Goal: Task Accomplishment & Management: Use online tool/utility

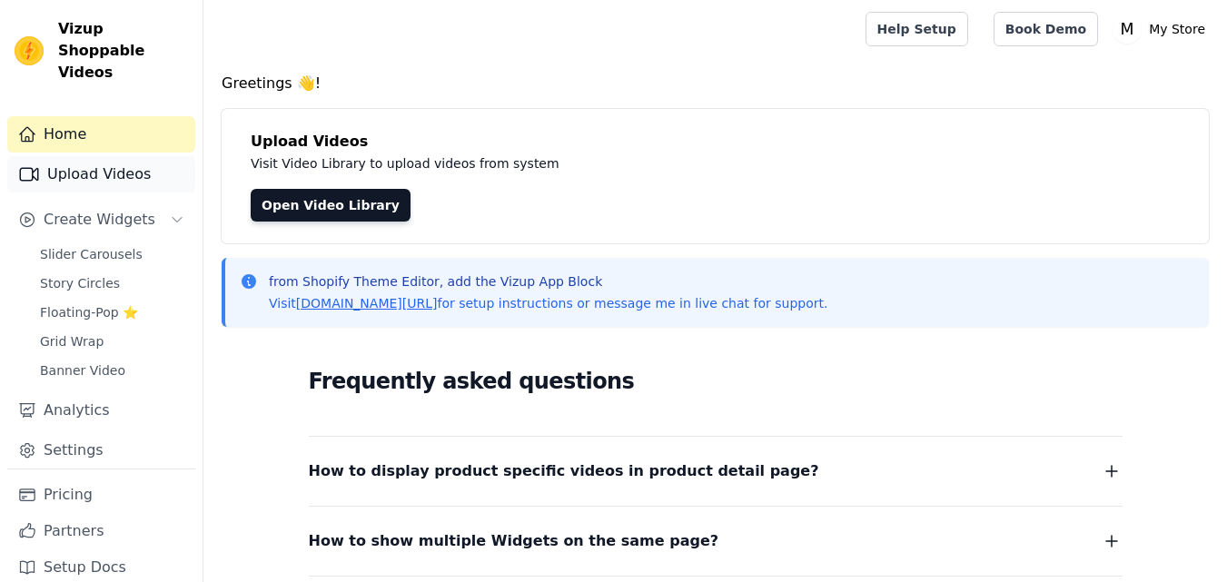
click at [117, 158] on link "Upload Videos" at bounding box center [101, 174] width 188 height 36
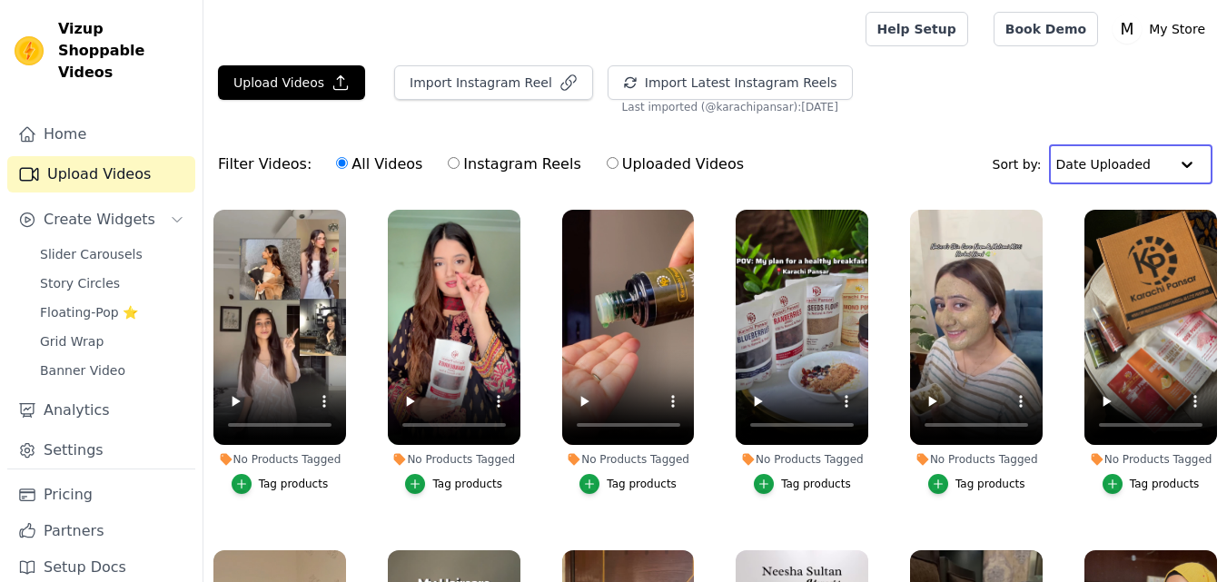
click at [1122, 168] on input "text" at bounding box center [1112, 164] width 113 height 36
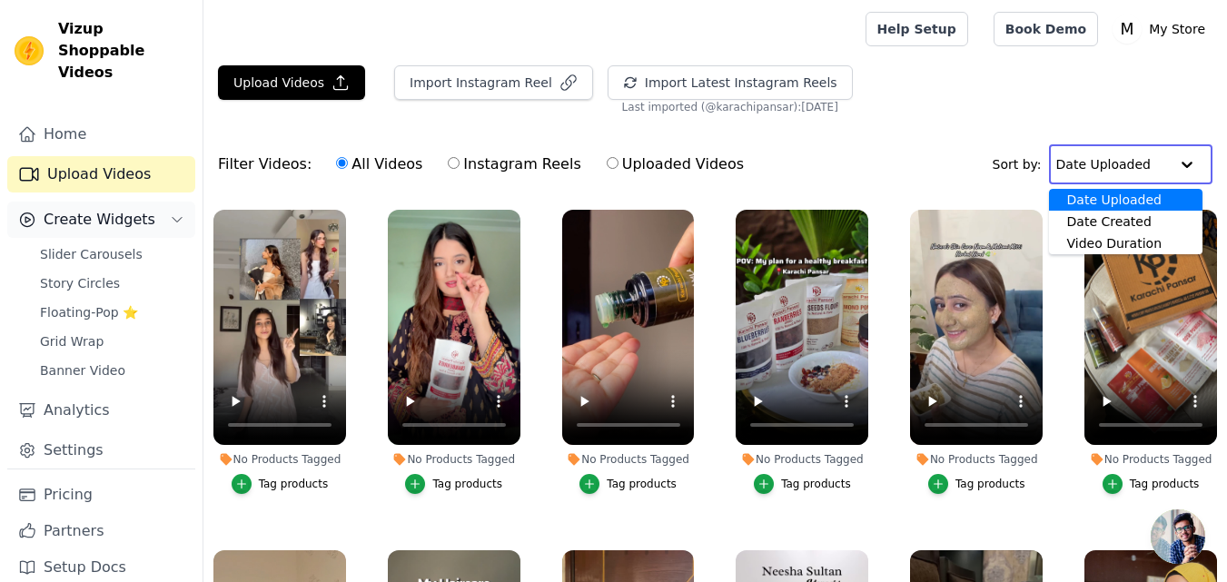
click at [81, 209] on span "Create Widgets" at bounding box center [100, 220] width 112 height 22
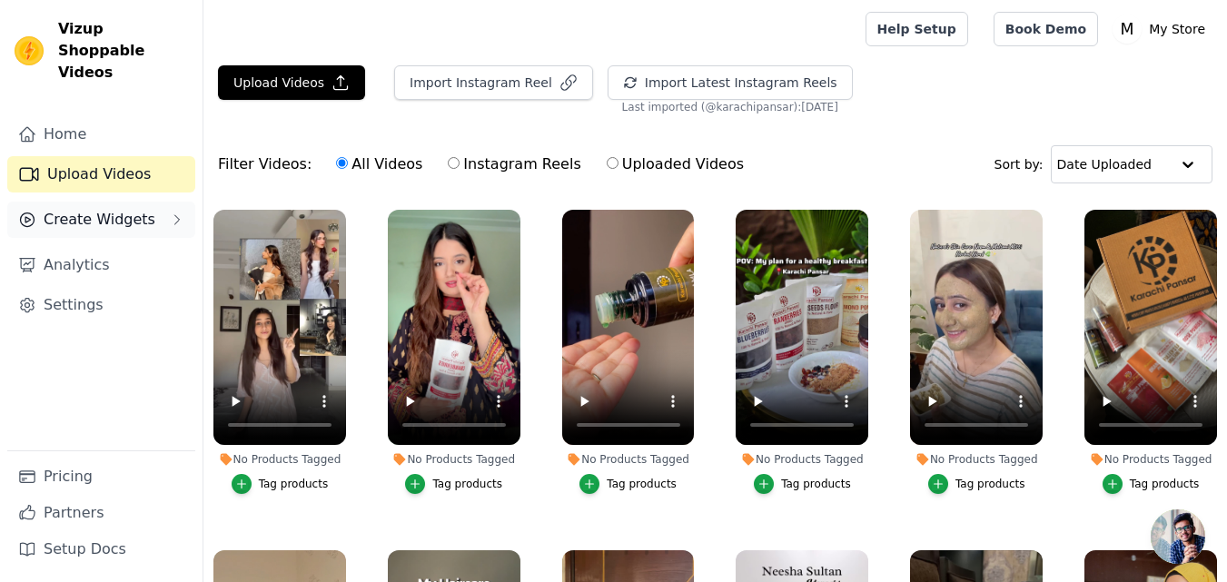
click at [153, 202] on button "Create Widgets" at bounding box center [101, 220] width 188 height 36
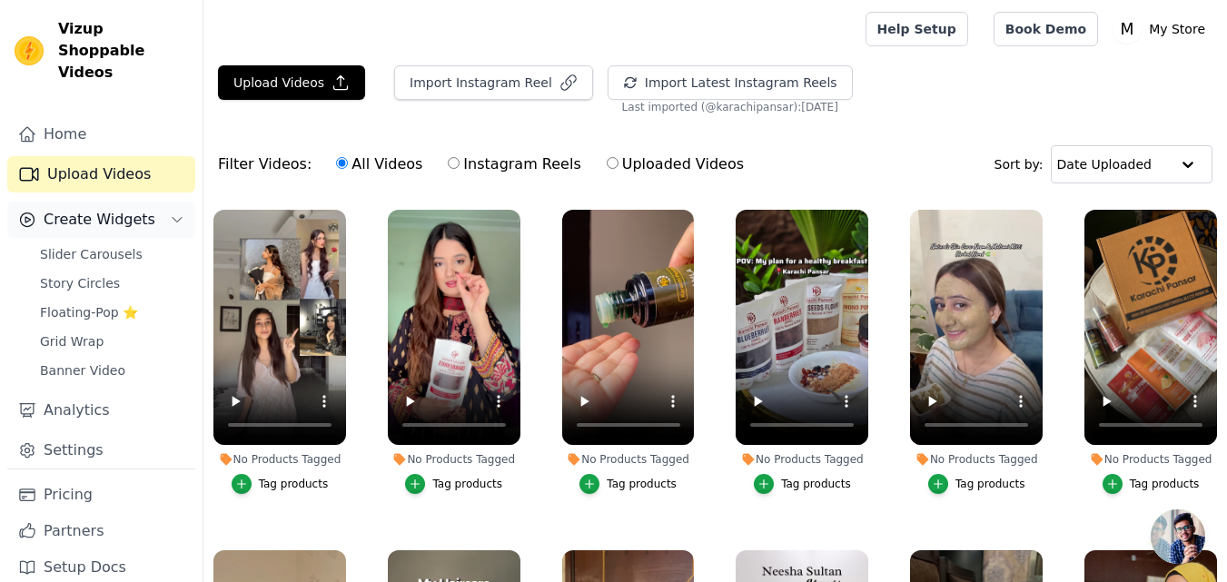
click at [153, 202] on button "Create Widgets" at bounding box center [101, 220] width 188 height 36
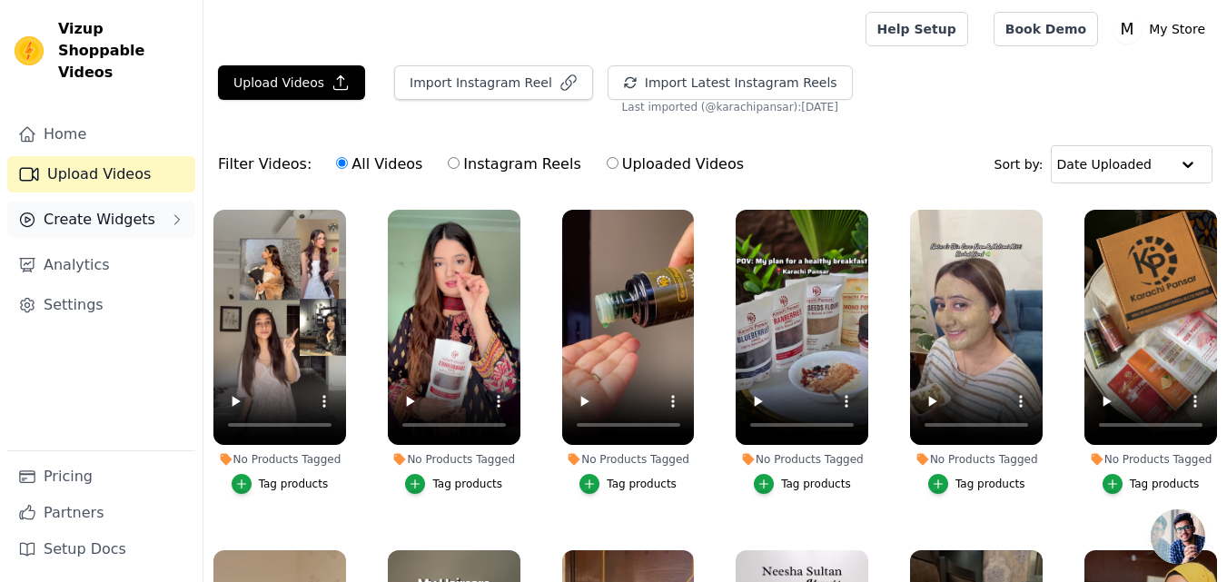
click at [153, 202] on button "Create Widgets" at bounding box center [101, 220] width 188 height 36
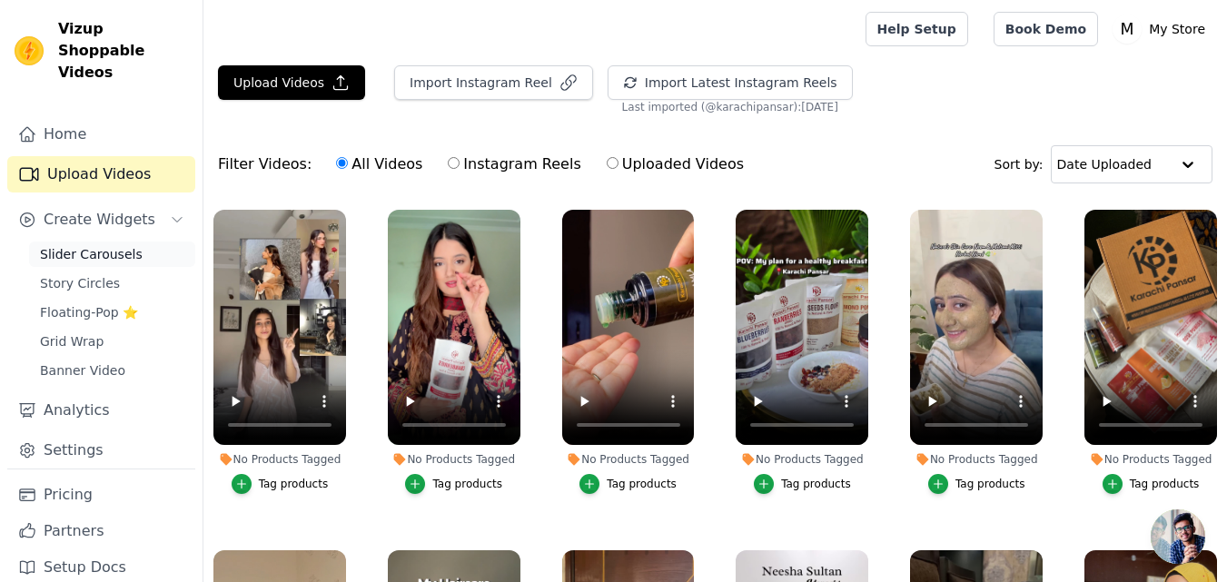
click at [120, 245] on span "Slider Carousels" at bounding box center [91, 254] width 103 height 18
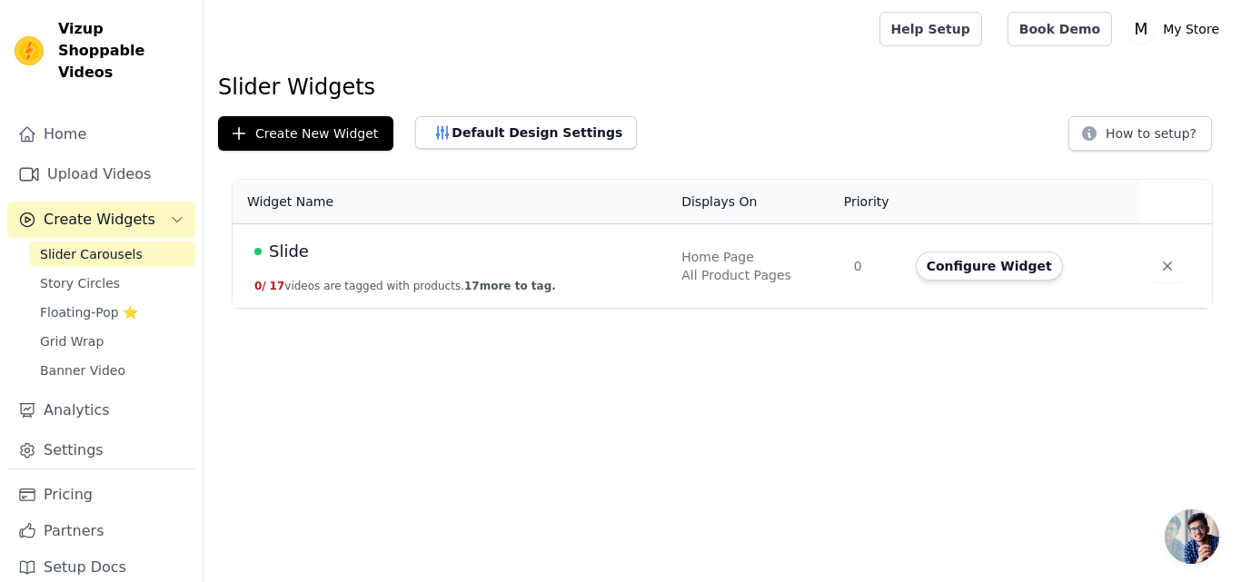
click at [276, 250] on span "Slide" at bounding box center [289, 251] width 40 height 25
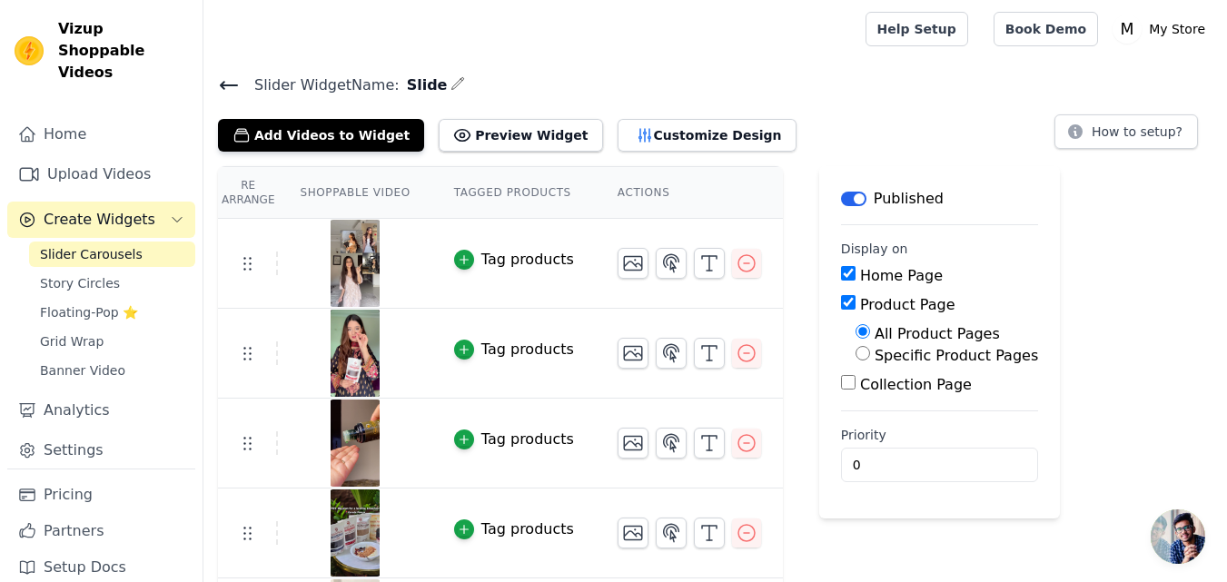
click at [841, 386] on input "Collection Page" at bounding box center [848, 382] width 15 height 15
checkbox input "true"
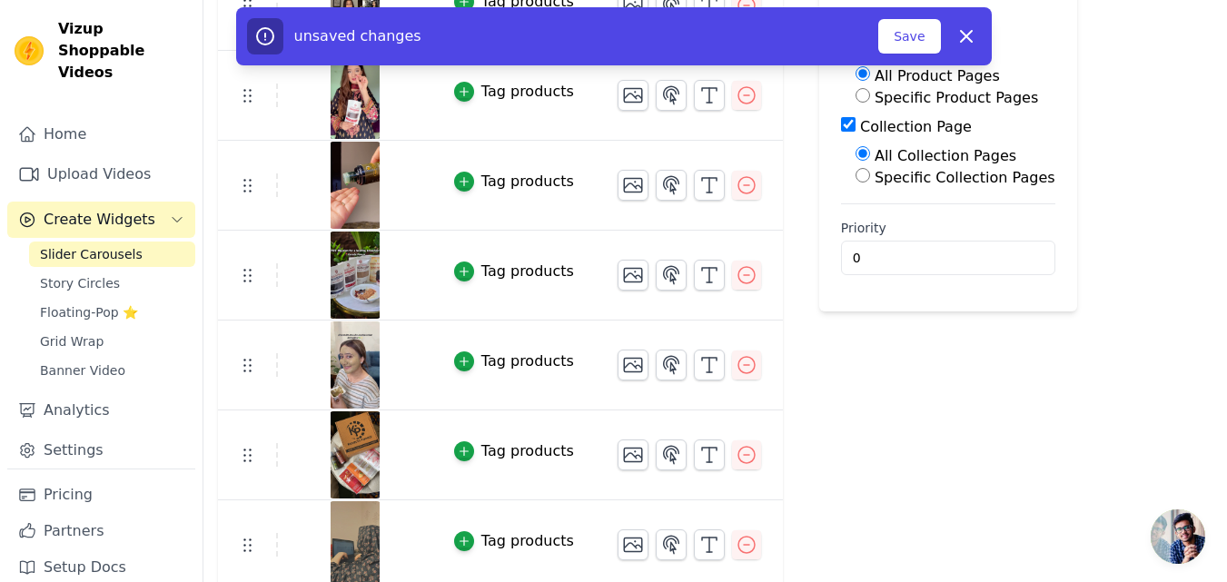
scroll to position [272, 0]
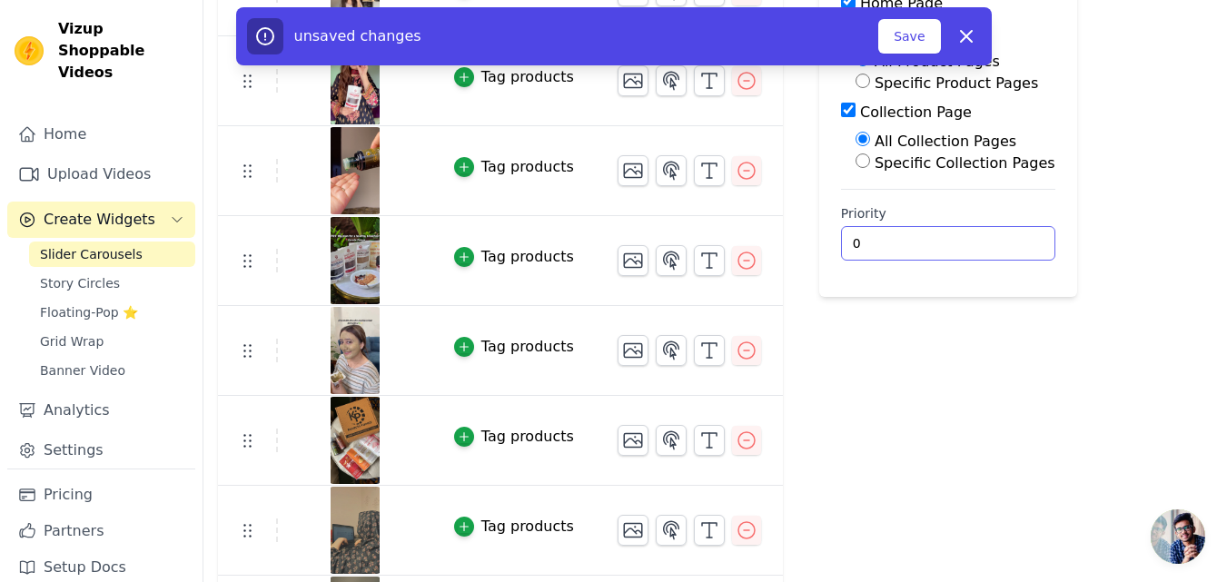
click at [916, 244] on input "0" at bounding box center [948, 243] width 214 height 35
click at [966, 238] on input "1" at bounding box center [948, 243] width 214 height 35
click at [966, 238] on input "2" at bounding box center [948, 243] width 214 height 35
click at [966, 238] on input "3" at bounding box center [948, 243] width 214 height 35
click at [966, 238] on input "4" at bounding box center [948, 243] width 214 height 35
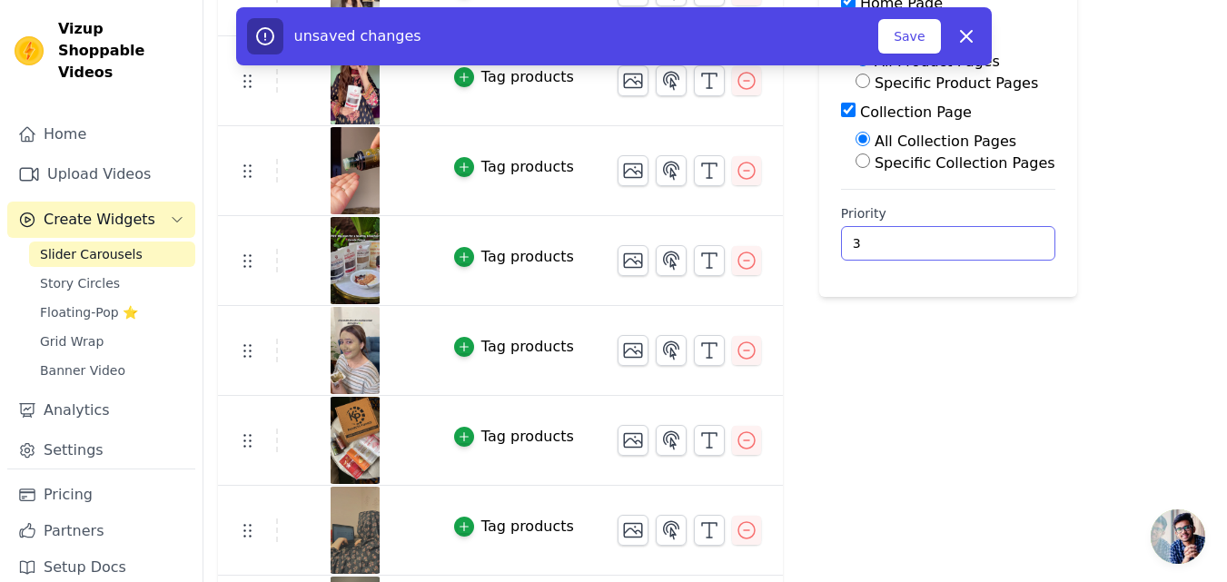
click at [965, 248] on input "3" at bounding box center [948, 243] width 214 height 35
click at [965, 248] on input "2" at bounding box center [948, 243] width 214 height 35
click at [965, 248] on input "1" at bounding box center [948, 243] width 214 height 35
type input "0"
click at [965, 248] on input "0" at bounding box center [948, 243] width 214 height 35
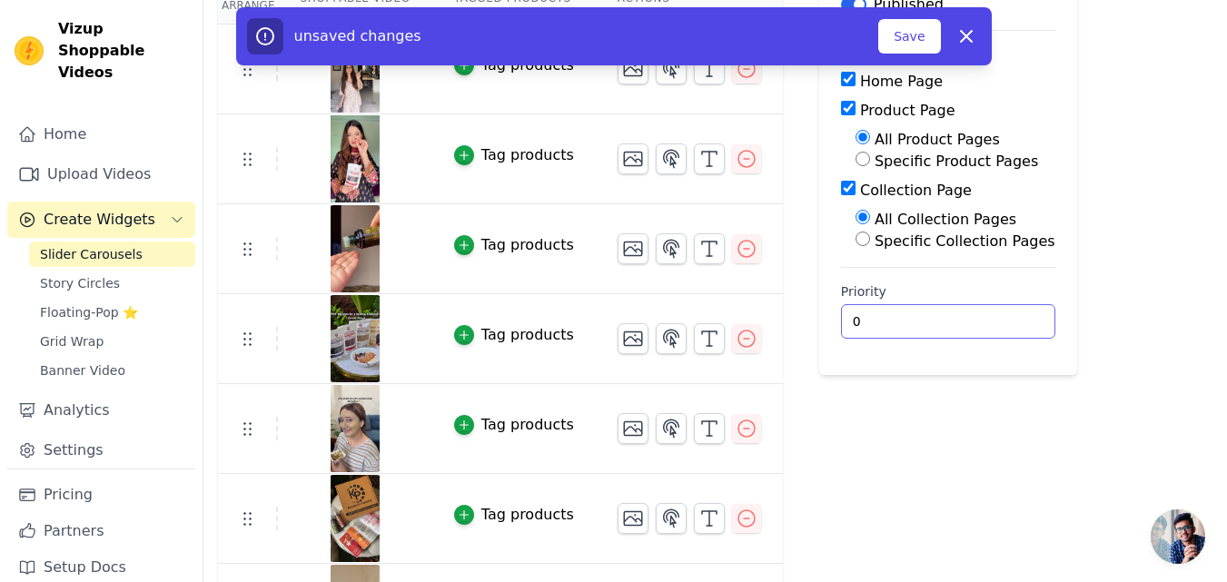
scroll to position [91, 0]
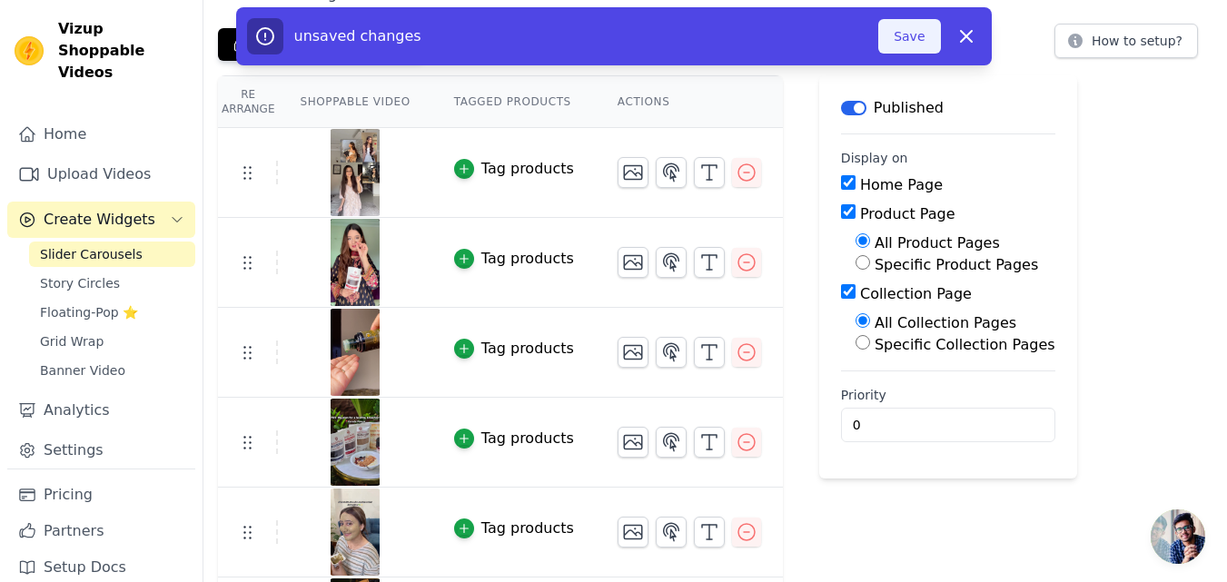
click at [905, 42] on button "Save" at bounding box center [909, 36] width 62 height 35
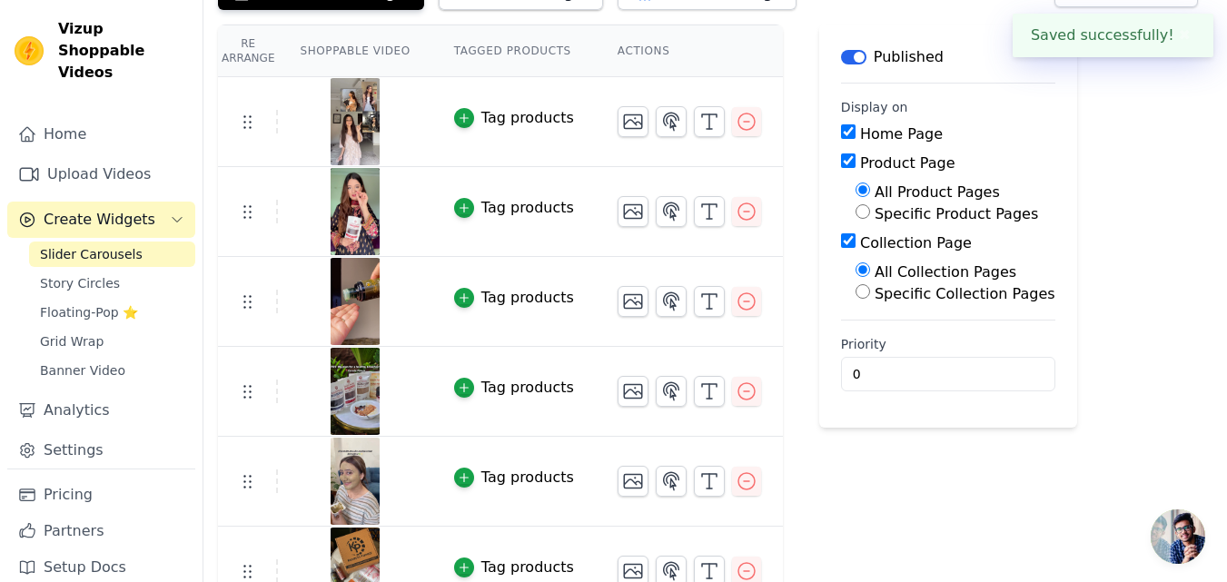
scroll to position [182, 0]
